Goal: Task Accomplishment & Management: Manage account settings

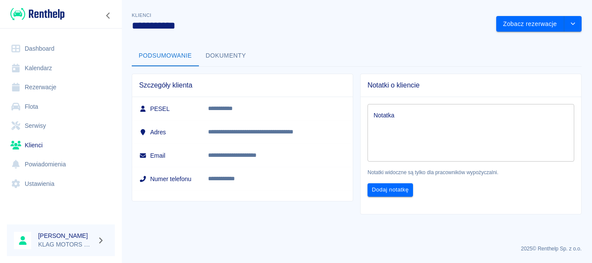
click at [50, 84] on link "Rezerwacje" at bounding box center [61, 87] width 108 height 19
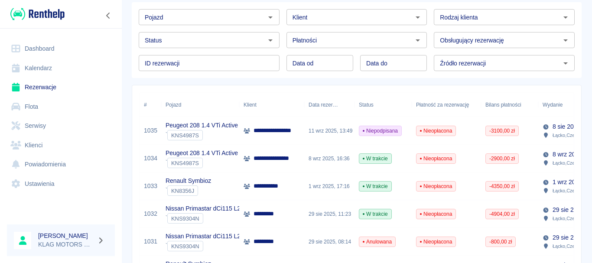
scroll to position [87, 0]
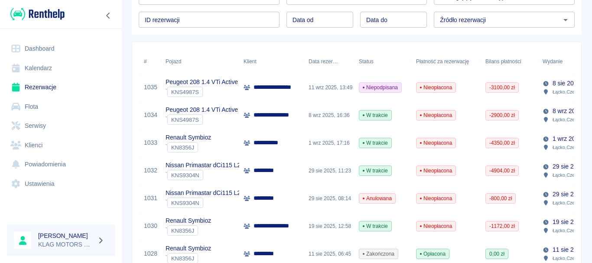
click at [229, 125] on div "Peugeot 208 1.4 VTi Active ` KNS4987S" at bounding box center [200, 115] width 78 height 28
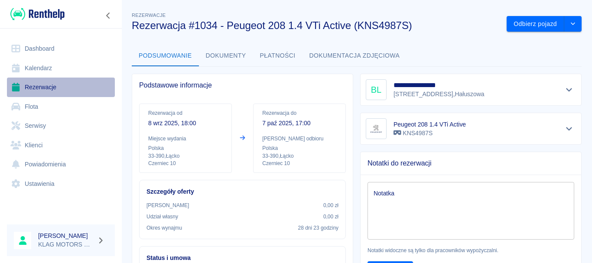
click at [36, 94] on link "Rezerwacje" at bounding box center [61, 87] width 108 height 19
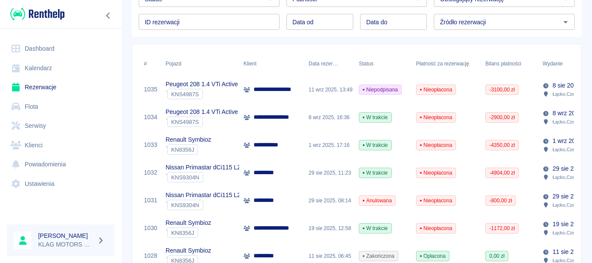
scroll to position [87, 0]
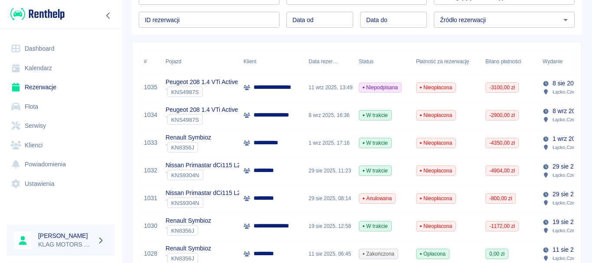
click at [224, 144] on div "Renault Symbioz ` KN8356J" at bounding box center [200, 143] width 78 height 28
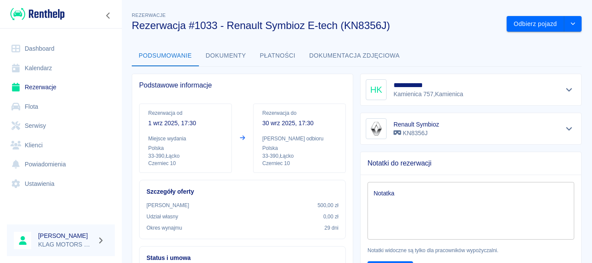
click at [267, 47] on button "Płatności" at bounding box center [277, 55] width 49 height 21
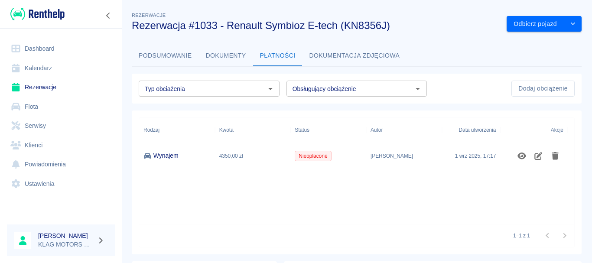
click at [234, 58] on button "Dokumenty" at bounding box center [226, 55] width 54 height 21
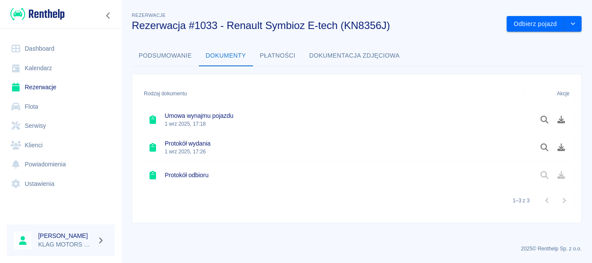
click at [168, 59] on button "Podsumowanie" at bounding box center [165, 55] width 67 height 21
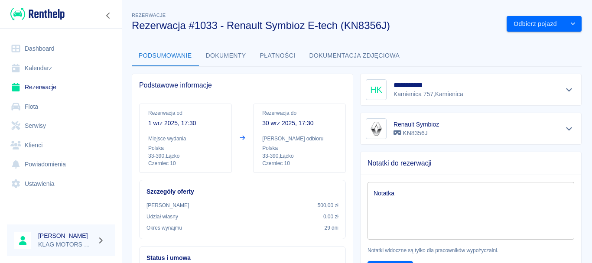
click at [54, 87] on link "Rezerwacje" at bounding box center [61, 87] width 108 height 19
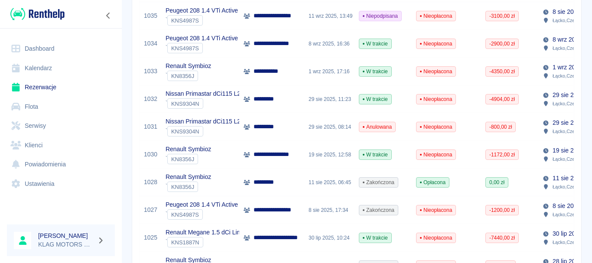
scroll to position [173, 0]
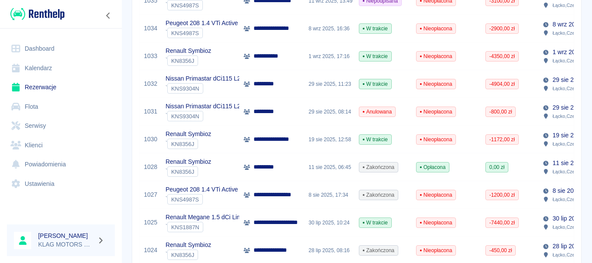
click at [220, 220] on p "Renault Megane 1.5 dCi Limited" at bounding box center [209, 217] width 86 height 9
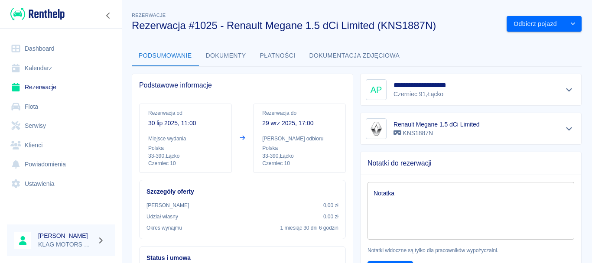
click at [232, 54] on button "Dokumenty" at bounding box center [226, 55] width 54 height 21
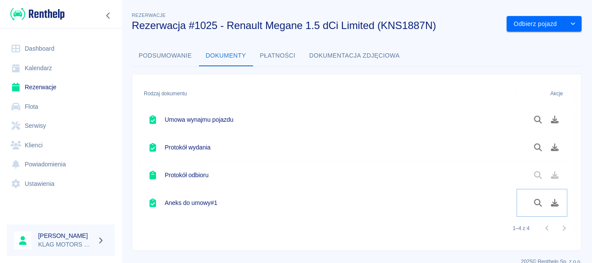
click at [536, 205] on icon "Podgląd dokumentu" at bounding box center [538, 203] width 10 height 8
drag, startPoint x: 148, startPoint y: 48, endPoint x: 151, endPoint y: 53, distance: 5.9
click at [148, 49] on button "Podsumowanie" at bounding box center [165, 55] width 67 height 21
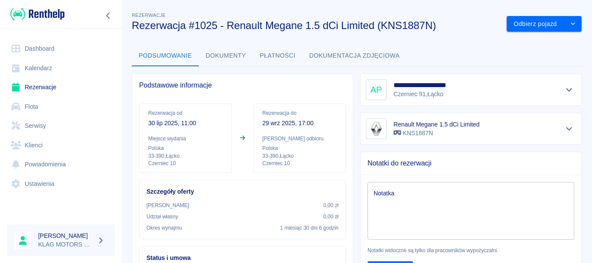
click at [25, 14] on img at bounding box center [37, 14] width 54 height 14
